Goal: Information Seeking & Learning: Learn about a topic

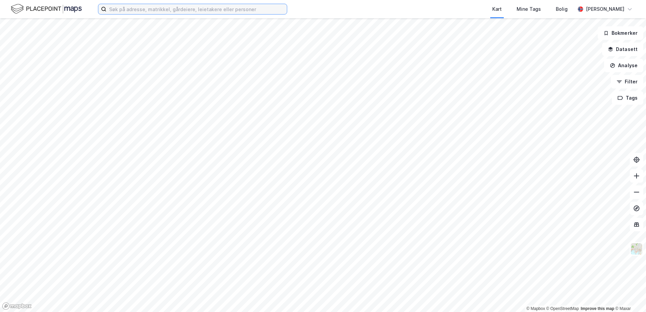
click at [158, 10] on input at bounding box center [196, 9] width 180 height 10
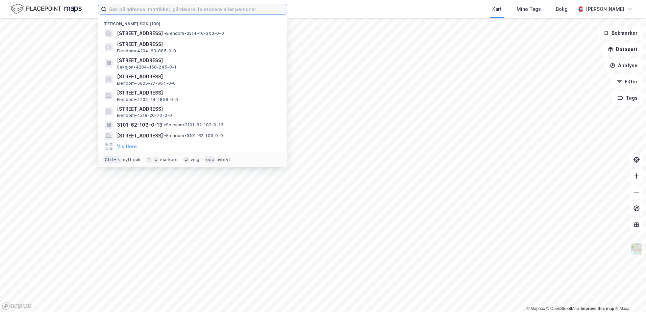
paste input "3120/8/204"
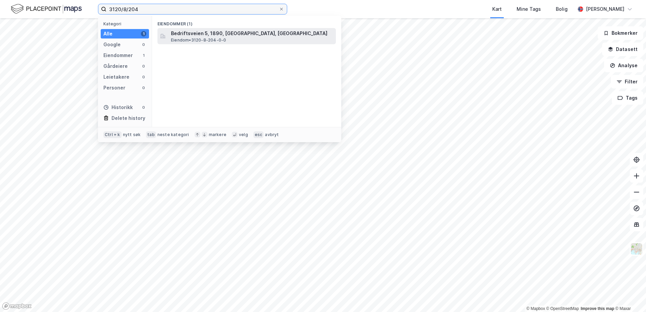
type input "3120/8/204"
click at [191, 37] on span "Eiendom • 3120-8-204-0-0" at bounding box center [198, 39] width 55 height 5
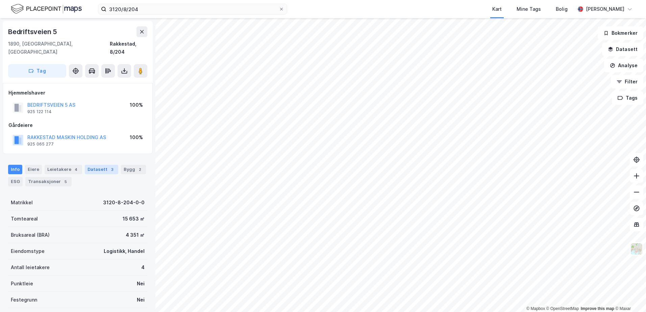
click at [98, 165] on div "Datasett 3" at bounding box center [101, 169] width 33 height 9
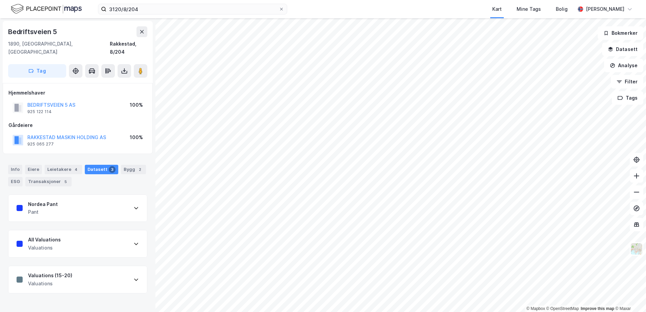
click at [131, 197] on div "Nordea Pant Pant" at bounding box center [77, 208] width 138 height 27
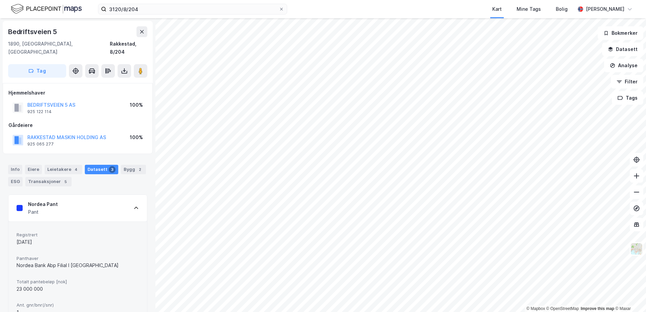
click at [131, 197] on div "Nordea Pant Pant" at bounding box center [77, 208] width 138 height 27
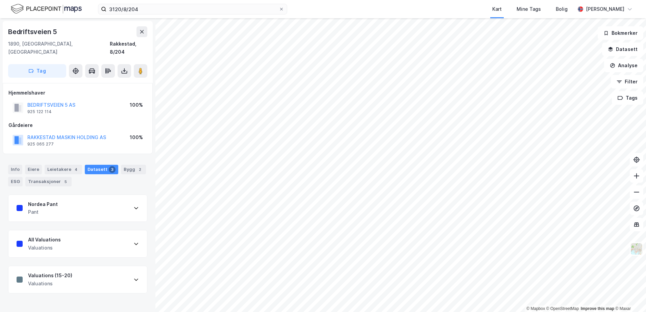
click at [130, 233] on div "All Valuations Valuations" at bounding box center [77, 243] width 138 height 27
click at [10, 165] on div "Info" at bounding box center [15, 169] width 14 height 9
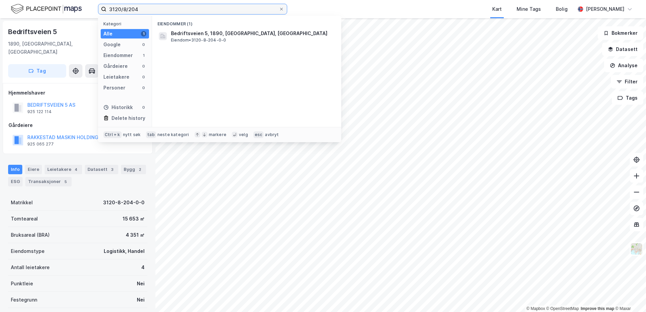
drag, startPoint x: 142, startPoint y: 8, endPoint x: 96, endPoint y: 10, distance: 45.6
click at [96, 10] on div "3120/8/204 Kategori Alle 1 Google 0 Eiendommer 1 Gårdeiere 0 Leietakere 0 Perso…" at bounding box center [323, 9] width 646 height 18
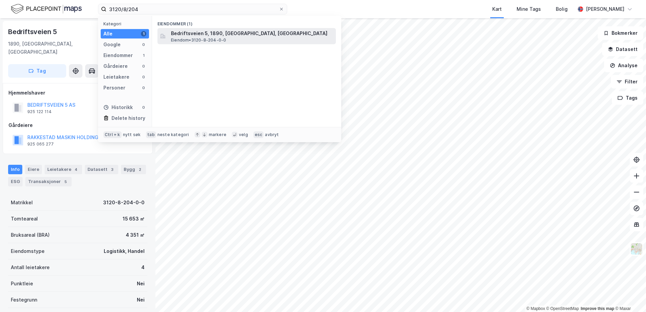
click at [203, 35] on span "Bedriftsveien 5, 1890, [GEOGRAPHIC_DATA], [GEOGRAPHIC_DATA]" at bounding box center [252, 33] width 162 height 8
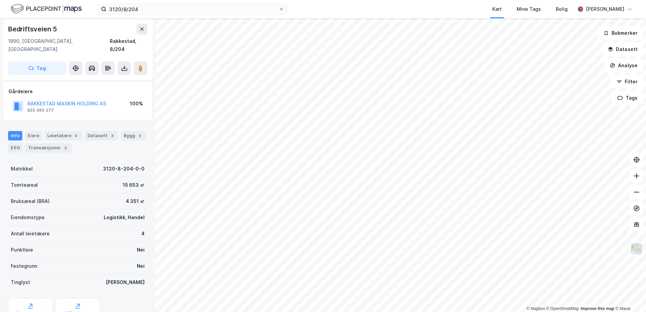
scroll to position [56, 0]
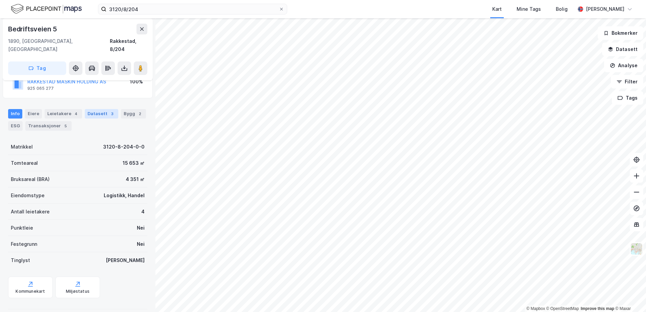
click at [102, 109] on div "Datasett 3" at bounding box center [101, 113] width 33 height 9
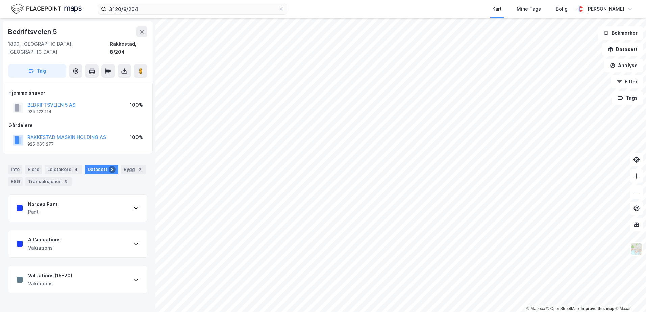
click at [133, 205] on icon at bounding box center [135, 207] width 5 height 5
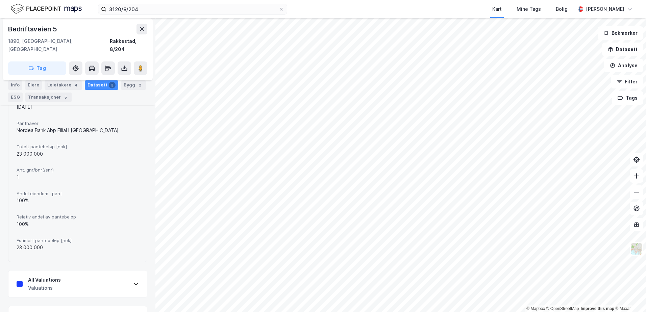
scroll to position [157, 0]
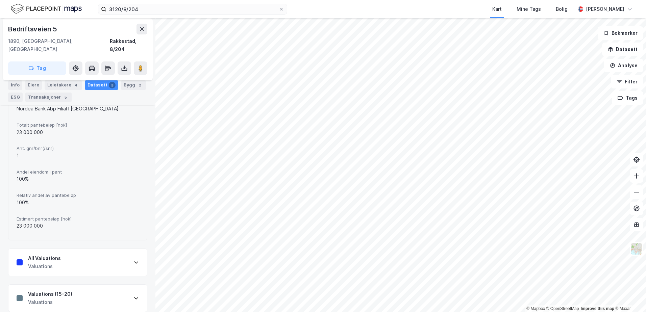
click at [133, 260] on icon at bounding box center [135, 262] width 5 height 5
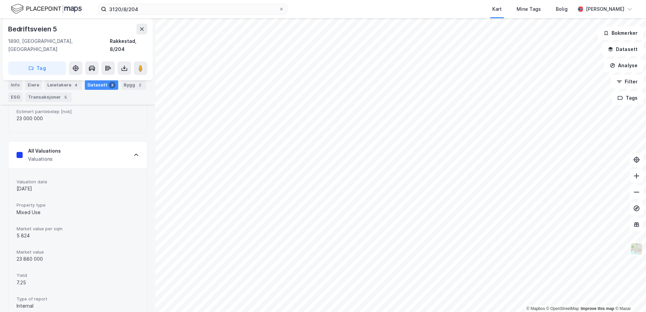
scroll to position [332, 0]
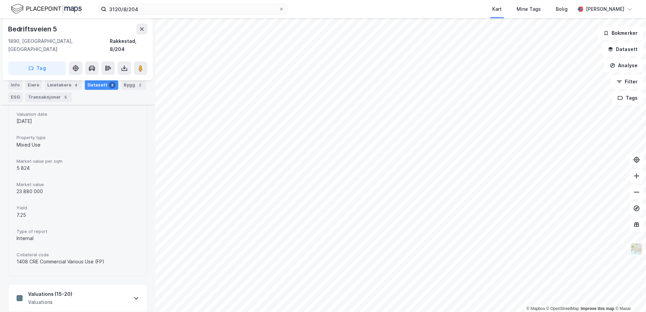
click at [127, 287] on div "Valuations (15-20) Valuations" at bounding box center [77, 298] width 138 height 27
click at [133, 295] on icon at bounding box center [135, 297] width 5 height 5
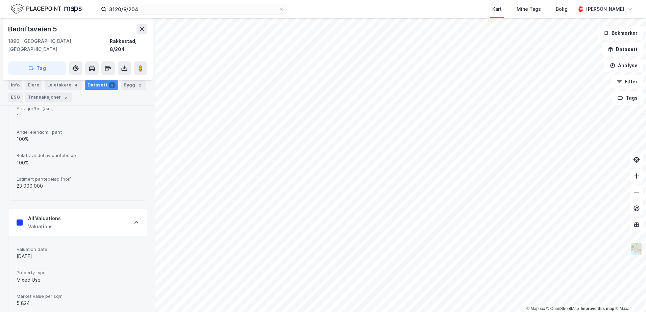
scroll to position [298, 0]
